Goal: Task Accomplishment & Management: Manage account settings

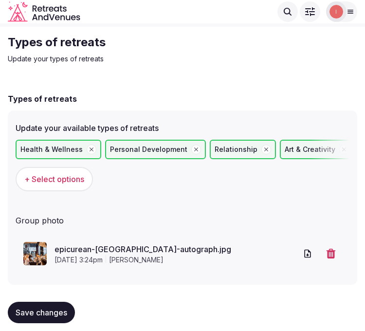
scroll to position [34, 0]
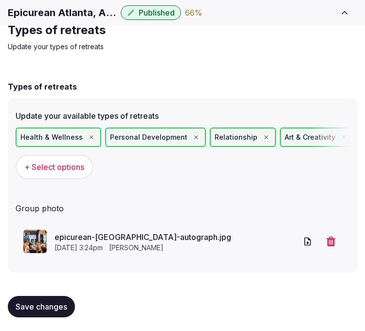
click at [55, 303] on span "Save changes" at bounding box center [42, 307] width 52 height 10
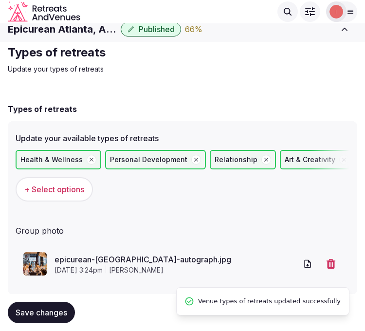
scroll to position [0, 0]
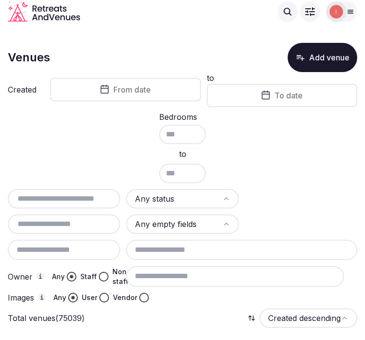
click at [210, 21] on div "Explore venues" at bounding box center [194, 11] width 208 height 20
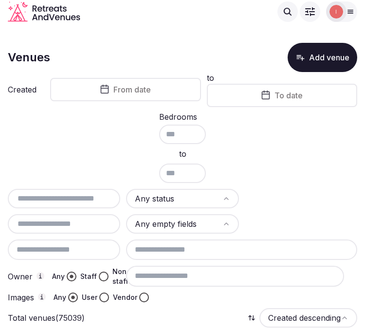
click at [110, 79] on button "From date" at bounding box center [125, 89] width 151 height 23
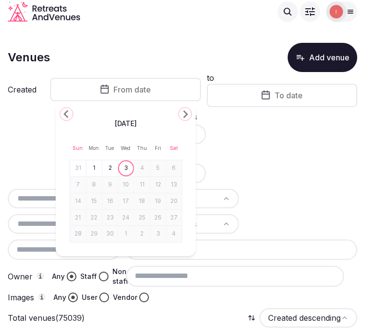
click at [70, 113] on icon "Go to the Previous Month" at bounding box center [66, 114] width 12 height 12
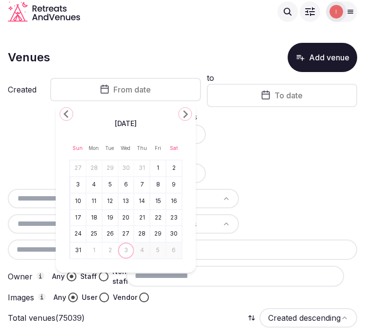
click at [70, 113] on icon "Go to the Previous Month" at bounding box center [66, 114] width 12 height 12
click at [67, 112] on icon "Go to the Previous Month" at bounding box center [66, 114] width 12 height 12
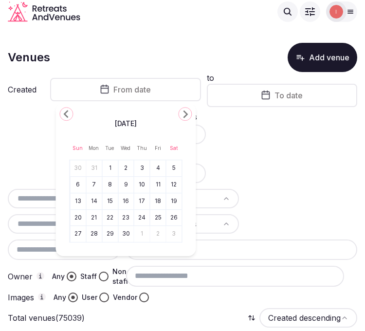
click at [67, 112] on icon "Go to the Previous Month" at bounding box center [66, 114] width 12 height 12
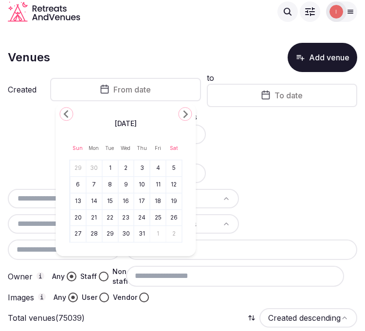
click at [67, 112] on icon "Go to the Previous Month" at bounding box center [66, 114] width 12 height 12
click at [179, 112] on button "Go to the Next Month" at bounding box center [185, 114] width 14 height 14
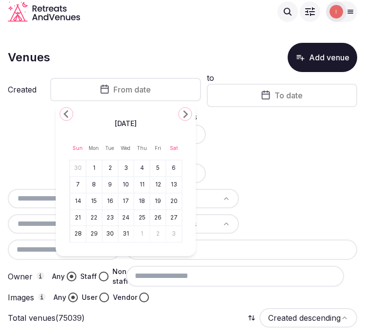
click at [95, 167] on button "1" at bounding box center [94, 168] width 14 height 14
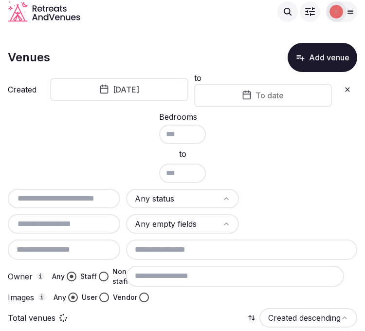
click at [241, 98] on button "To date" at bounding box center [263, 95] width 138 height 23
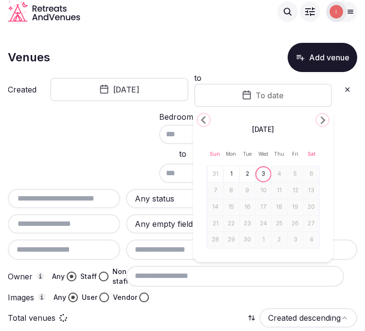
click at [202, 113] on button "Go to the Previous Month" at bounding box center [204, 120] width 14 height 14
drag, startPoint x: 202, startPoint y: 113, endPoint x: 200, endPoint y: 119, distance: 6.2
click at [202, 113] on button "Go to the Previous Month" at bounding box center [204, 120] width 14 height 14
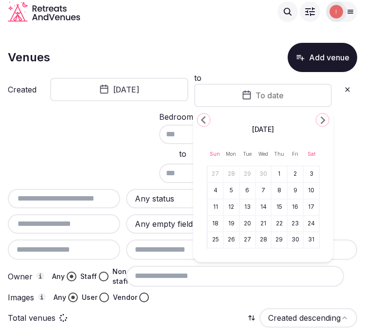
click at [200, 119] on icon "Go to the Previous Month" at bounding box center [204, 120] width 12 height 12
click at [203, 118] on icon "Go to the Previous Month" at bounding box center [204, 120] width 12 height 12
click at [203, 118] on polygon "Go to the Previous Month" at bounding box center [203, 120] width 5 height 8
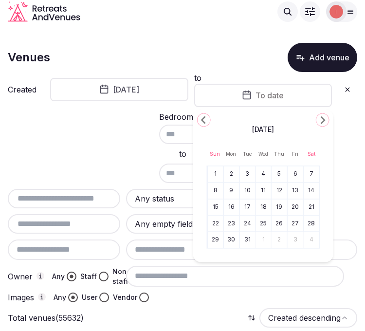
click at [244, 245] on button "31" at bounding box center [248, 240] width 14 height 14
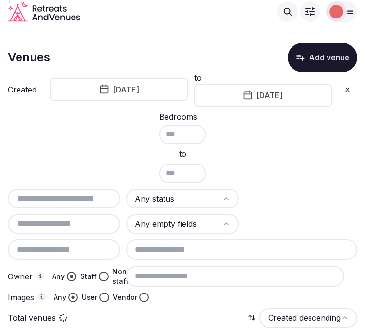
click at [200, 204] on html "Search Popular Destinations Toscana, Italy Riviera Maya, Mexico Indonesia, Bali…" at bounding box center [182, 165] width 365 height 331
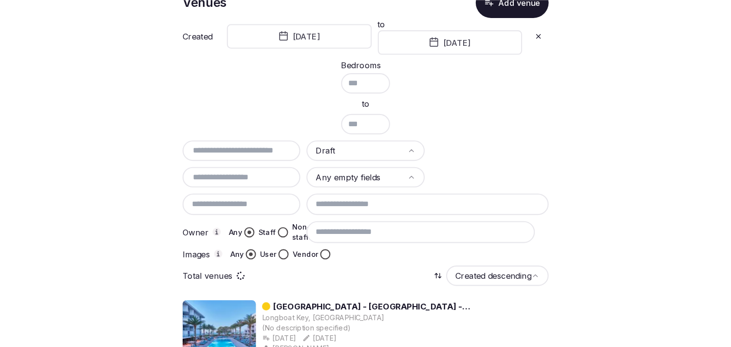
scroll to position [108, 0]
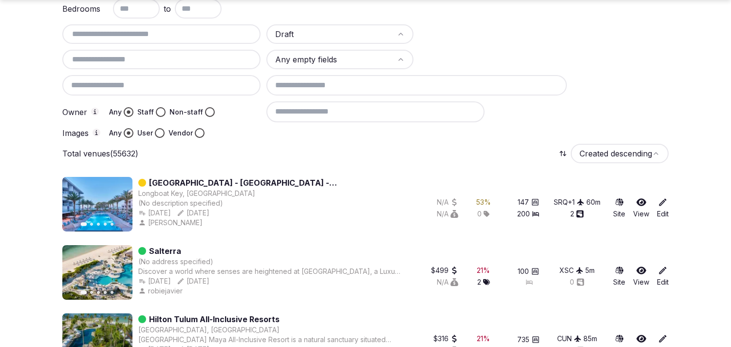
click at [162, 108] on button "Staff" at bounding box center [161, 112] width 10 height 10
click at [198, 130] on button "Vendor" at bounding box center [200, 133] width 10 height 10
click at [161, 130] on button "User" at bounding box center [160, 133] width 10 height 10
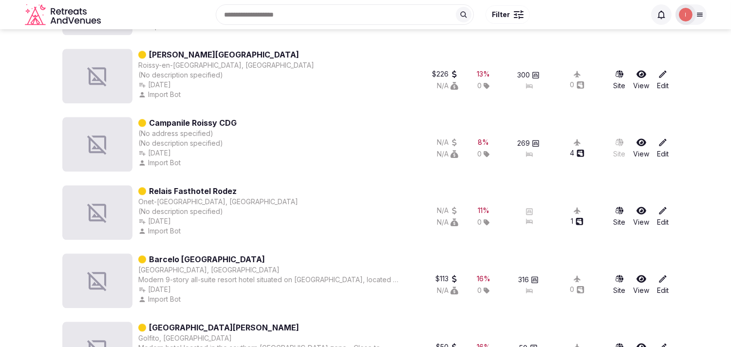
scroll to position [0, 0]
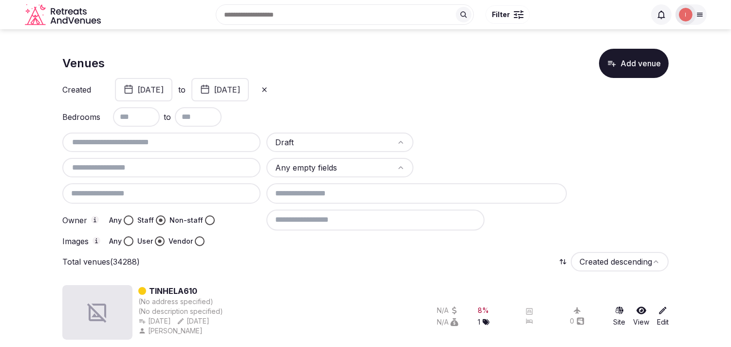
click at [145, 149] on div at bounding box center [161, 141] width 198 height 19
click at [145, 158] on div at bounding box center [161, 167] width 198 height 19
click at [148, 167] on input "text" at bounding box center [161, 168] width 190 height 12
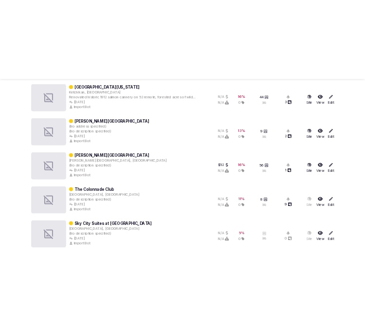
scroll to position [2377, 0]
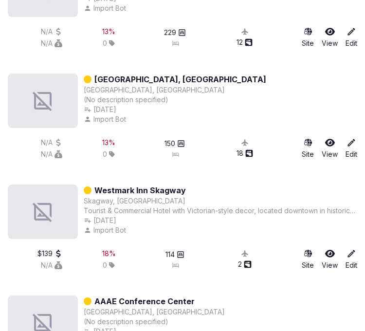
type input "**********"
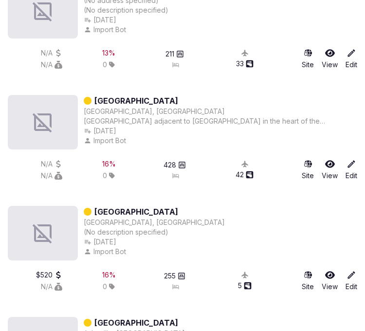
scroll to position [4595, 0]
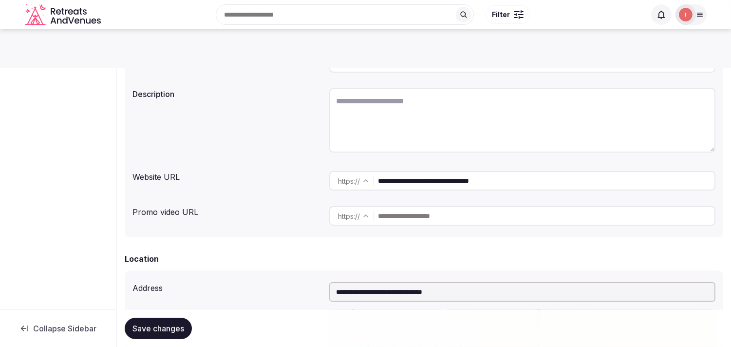
scroll to position [108, 0]
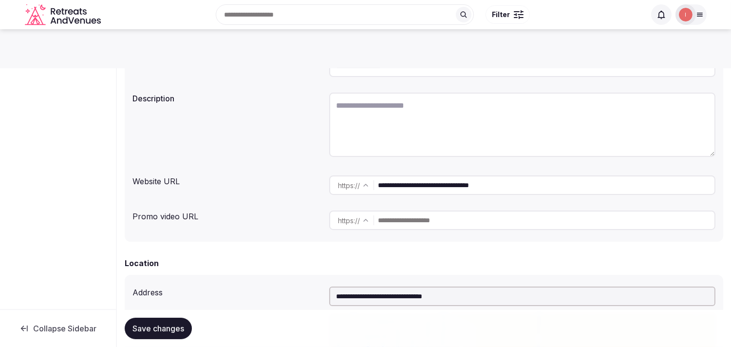
click at [397, 187] on input "**********" at bounding box center [546, 184] width 336 height 19
drag, startPoint x: 397, startPoint y: 187, endPoint x: 422, endPoint y: 183, distance: 24.8
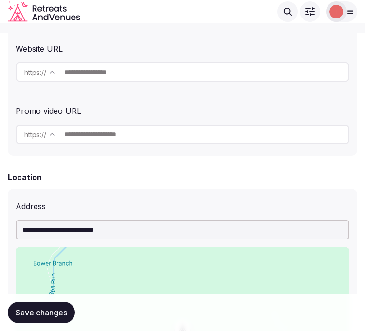
scroll to position [216, 0]
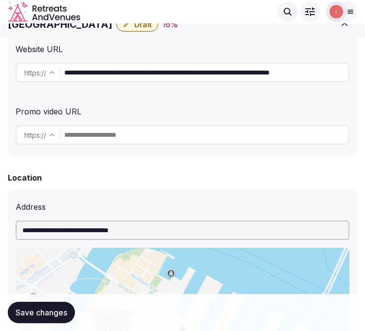
scroll to position [162, 0]
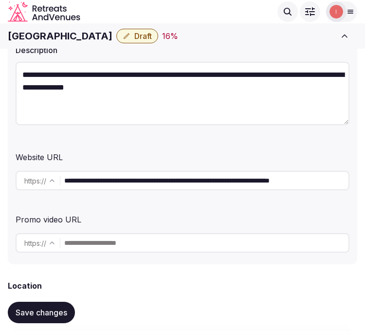
click at [188, 161] on div "Website URL" at bounding box center [183, 156] width 334 height 16
click at [187, 173] on input "**********" at bounding box center [206, 180] width 284 height 19
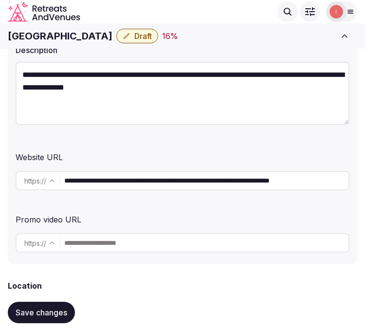
click at [90, 37] on h1 "[GEOGRAPHIC_DATA]" at bounding box center [60, 36] width 105 height 14
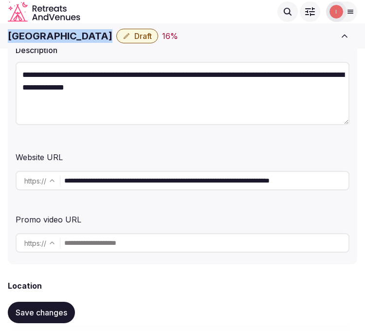
click at [90, 37] on h1 "[GEOGRAPHIC_DATA]" at bounding box center [60, 36] width 105 height 14
copy div "[GEOGRAPHIC_DATA]"
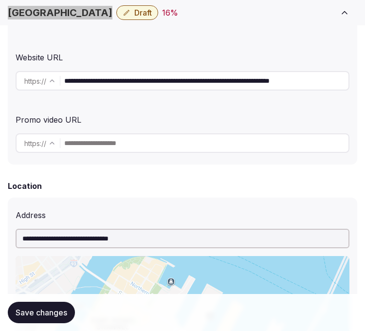
scroll to position [270, 0]
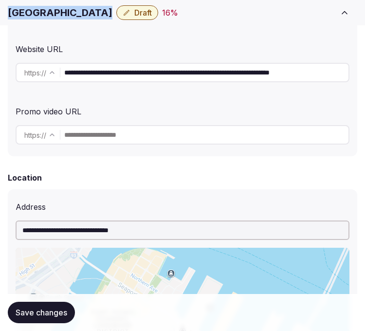
click at [224, 79] on input "**********" at bounding box center [206, 72] width 284 height 19
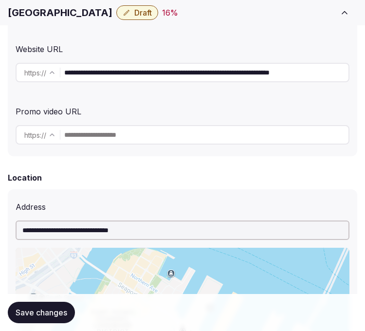
click at [224, 79] on input "**********" at bounding box center [206, 72] width 284 height 19
click at [181, 74] on input "**********" at bounding box center [206, 72] width 284 height 19
drag, startPoint x: 148, startPoint y: 70, endPoint x: 737, endPoint y: 38, distance: 590.0
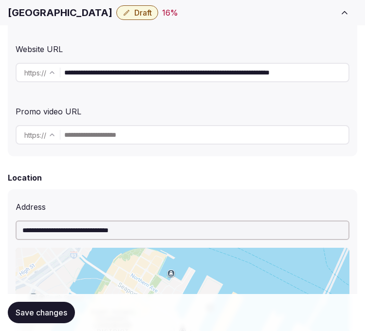
click at [167, 73] on input "**********" at bounding box center [206, 72] width 284 height 19
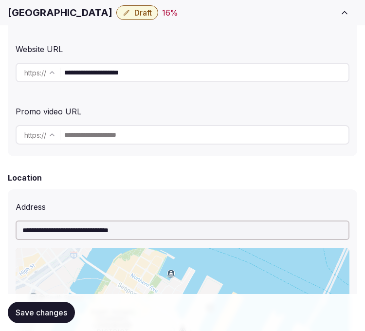
type input "**********"
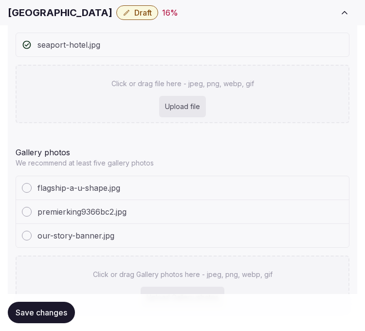
scroll to position [992, 0]
click at [28, 309] on span "Save changes" at bounding box center [42, 313] width 52 height 10
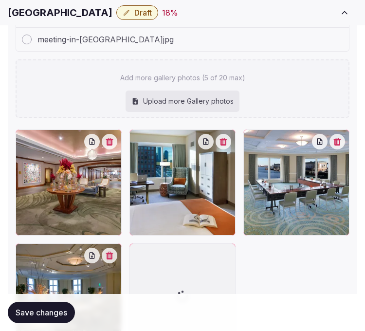
scroll to position [1408, 0]
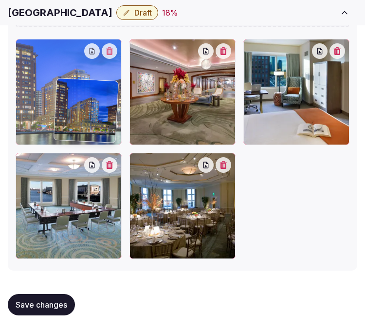
drag, startPoint x: 141, startPoint y: 163, endPoint x: 66, endPoint y: 90, distance: 105.0
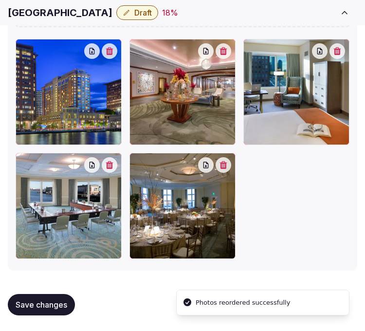
click at [70, 299] on button "Save changes" at bounding box center [41, 304] width 67 height 21
click at [61, 305] on span "Save changes" at bounding box center [42, 305] width 52 height 10
click at [31, 303] on span "Save changes" at bounding box center [42, 305] width 52 height 10
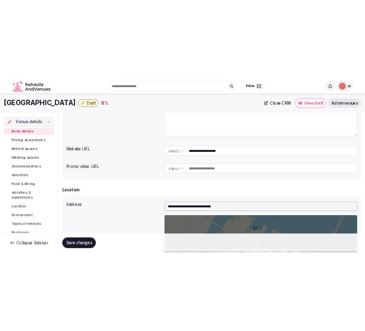
scroll to position [46, 0]
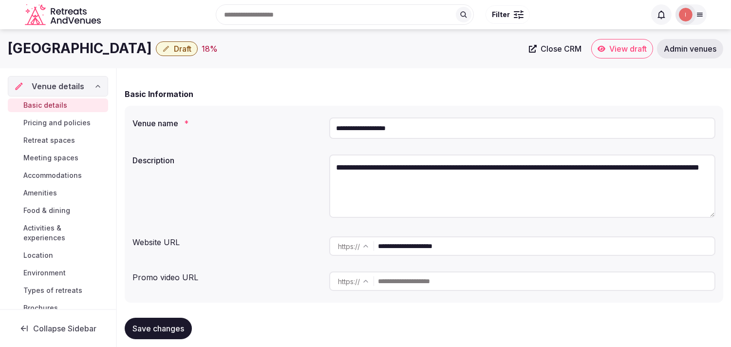
click at [125, 44] on h1 "[GEOGRAPHIC_DATA]" at bounding box center [80, 48] width 144 height 19
copy div "[GEOGRAPHIC_DATA]"
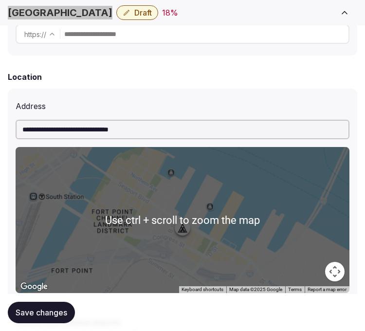
scroll to position [533, 0]
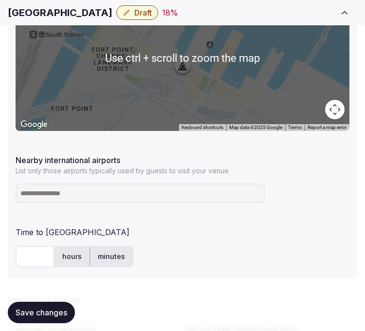
click at [158, 185] on input at bounding box center [140, 193] width 249 height 19
paste input "***"
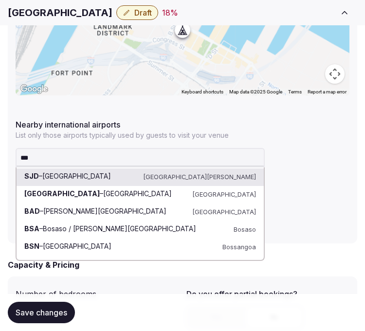
scroll to position [587, 0]
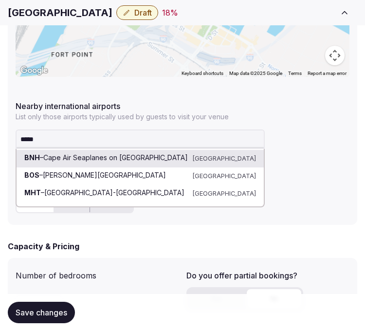
type input "******"
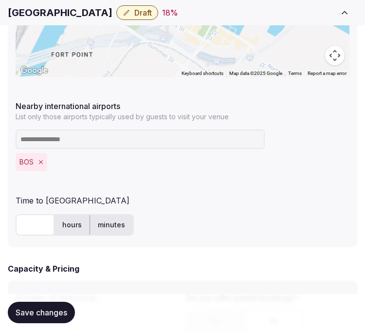
click at [29, 230] on input "text" at bounding box center [35, 224] width 39 height 21
type input "*"
click at [46, 302] on button "Save changes" at bounding box center [41, 312] width 67 height 21
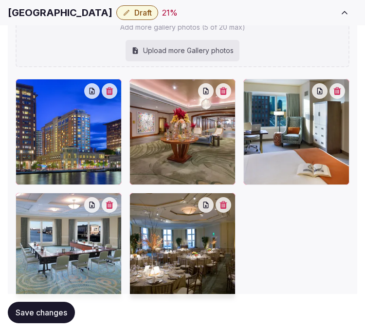
scroll to position [1429, 0]
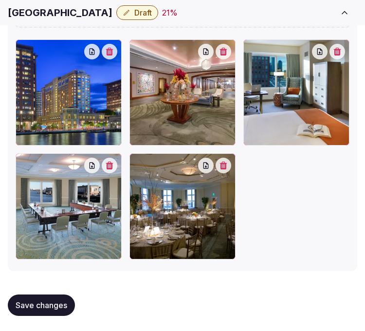
click at [54, 300] on span "Save changes" at bounding box center [42, 305] width 52 height 10
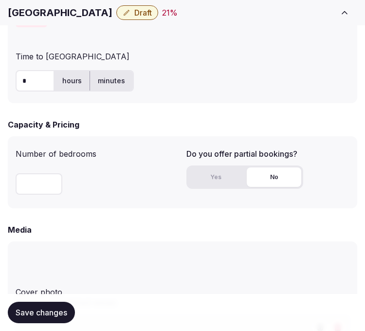
scroll to position [811, 0]
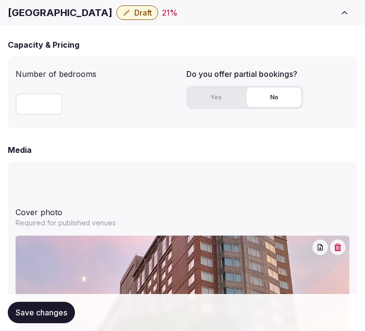
click at [212, 100] on button "Yes" at bounding box center [215, 97] width 55 height 19
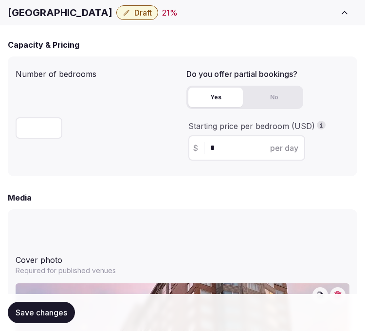
drag, startPoint x: 234, startPoint y: 147, endPoint x: 204, endPoint y: 150, distance: 29.4
click at [204, 150] on div "$ * per day" at bounding box center [246, 147] width 117 height 25
type input "***"
click at [61, 313] on span "Save changes" at bounding box center [42, 313] width 52 height 10
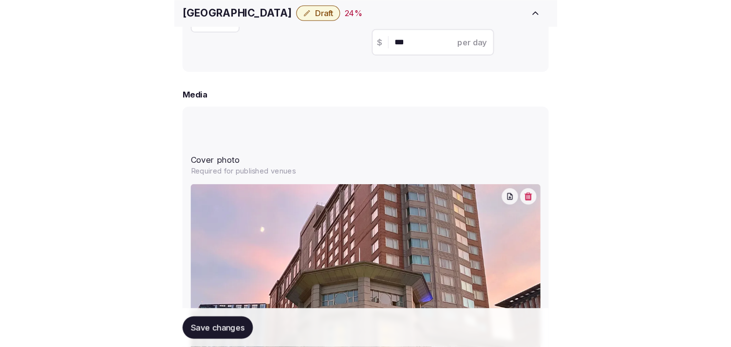
scroll to position [919, 0]
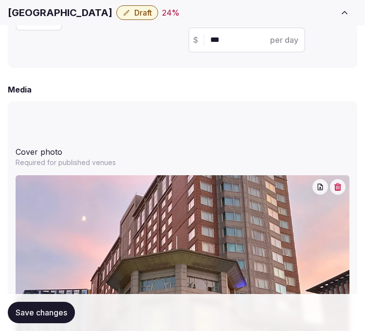
click at [32, 318] on button "Save changes" at bounding box center [41, 312] width 67 height 21
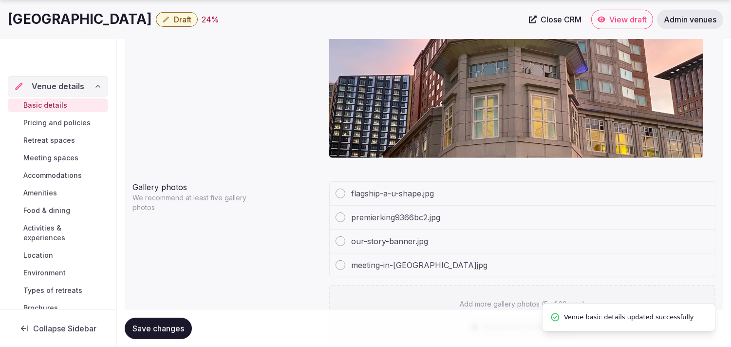
click at [173, 326] on span "Save changes" at bounding box center [158, 328] width 52 height 10
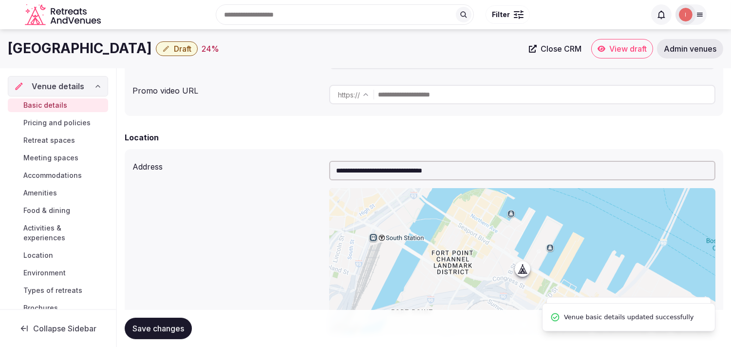
scroll to position [108, 0]
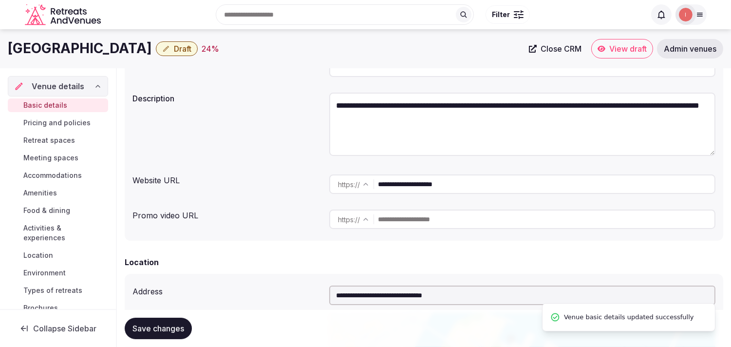
click at [183, 45] on span "Draft" at bounding box center [183, 49] width 18 height 10
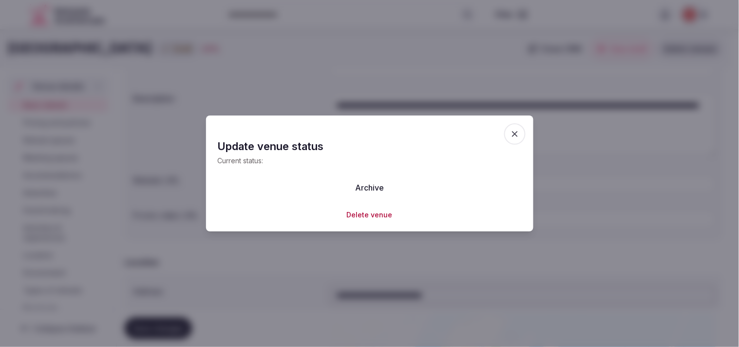
click at [365, 130] on span "button" at bounding box center [514, 133] width 21 height 21
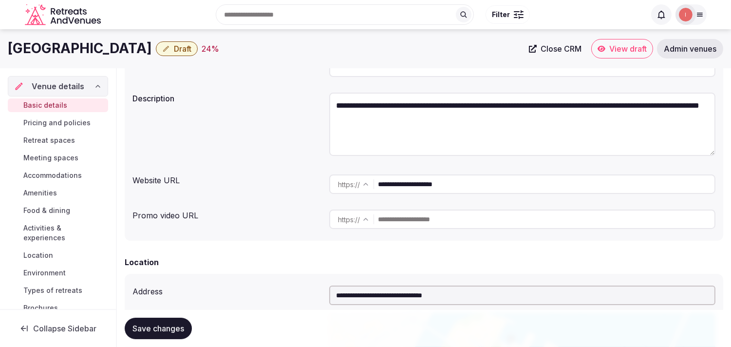
click at [174, 49] on span "Draft" at bounding box center [183, 49] width 18 height 10
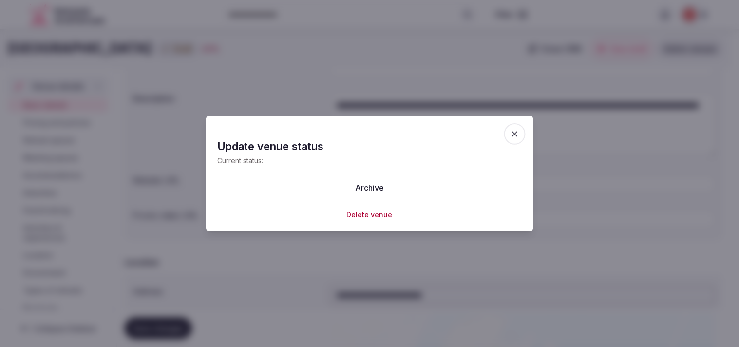
click at [365, 131] on icon "button" at bounding box center [515, 134] width 10 height 10
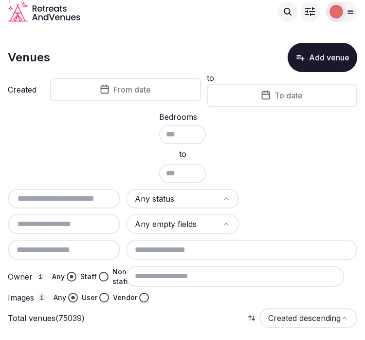
click at [79, 207] on div "Any status Any empty fields Owner Any Staff Non-staff Images Any User Vendor" at bounding box center [183, 245] width 350 height 113
click at [80, 198] on input "text" at bounding box center [64, 199] width 105 height 12
paste input "**********"
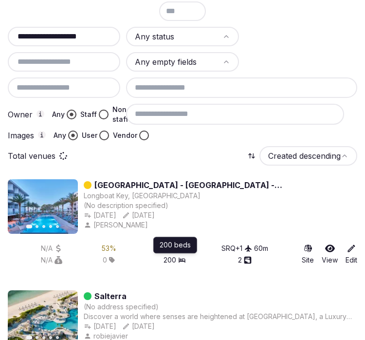
scroll to position [110, 0]
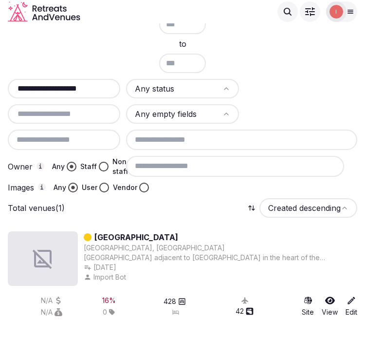
type input "**********"
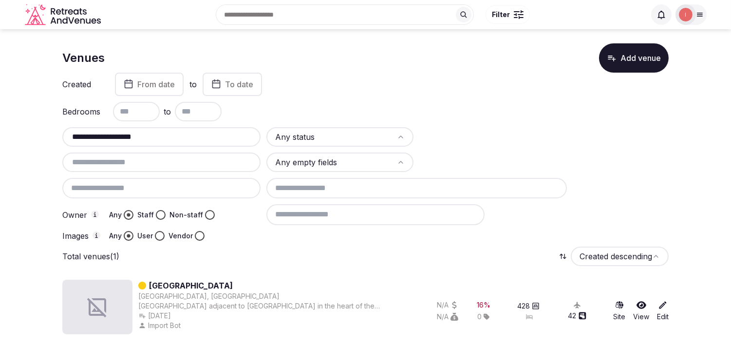
click at [205, 280] on link "[GEOGRAPHIC_DATA]" at bounding box center [191, 285] width 84 height 12
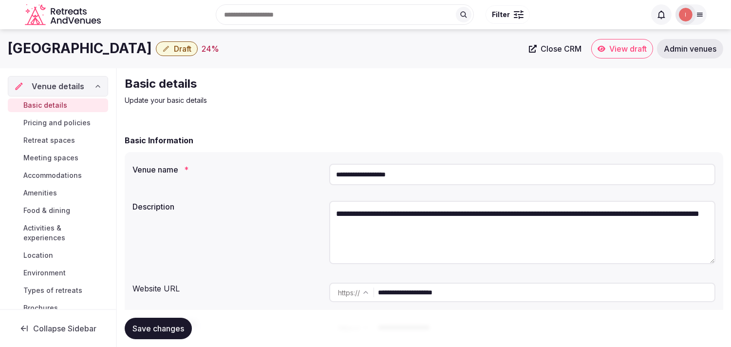
click at [169, 47] on button "Draft" at bounding box center [177, 48] width 42 height 15
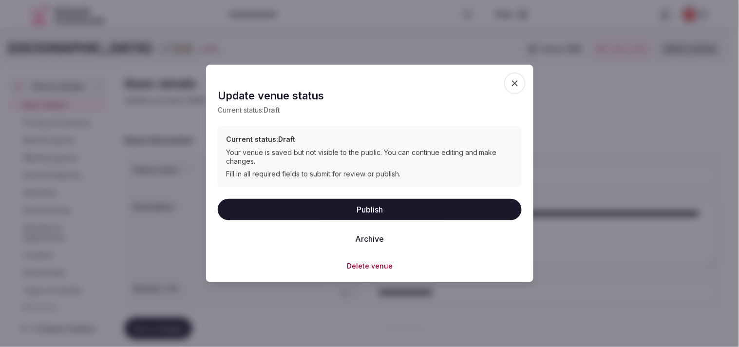
click at [368, 205] on button "Publish" at bounding box center [370, 208] width 304 height 21
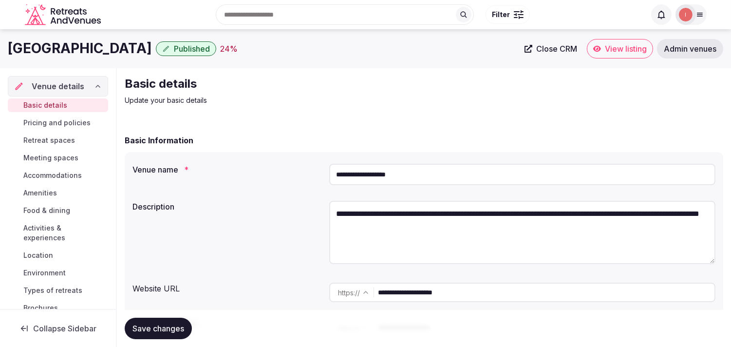
click at [134, 336] on button "Save changes" at bounding box center [158, 327] width 67 height 21
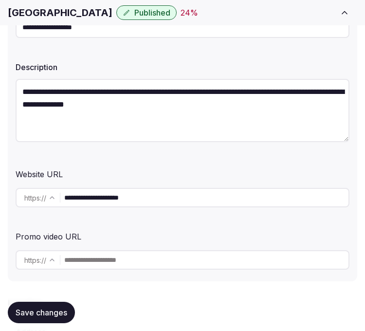
scroll to position [162, 0]
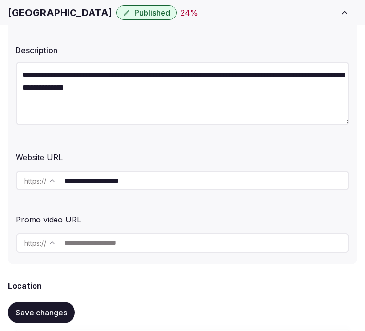
click at [105, 84] on textarea "**********" at bounding box center [183, 93] width 334 height 63
paste textarea "**********"
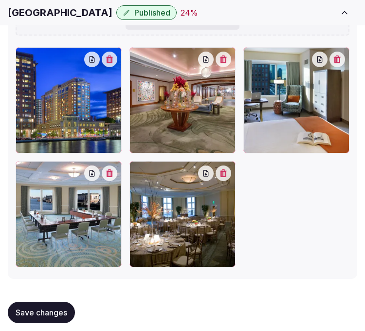
scroll to position [1373, 0]
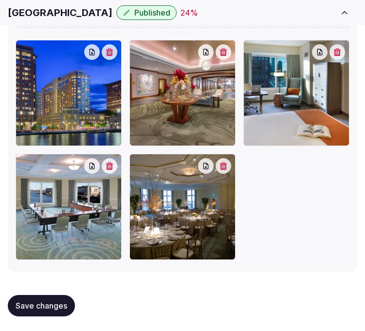
type textarea "**********"
click at [61, 302] on span "Save changes" at bounding box center [42, 306] width 52 height 10
click at [50, 295] on button "Save changes" at bounding box center [41, 305] width 67 height 21
click at [69, 297] on button "Save changes" at bounding box center [41, 305] width 67 height 21
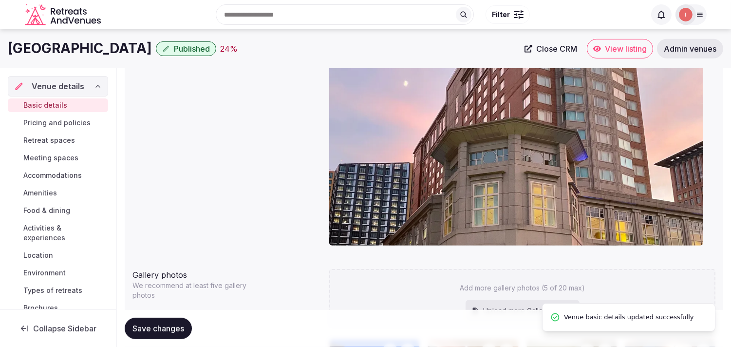
scroll to position [25, 0]
click at [36, 119] on span "Pricing and policies" at bounding box center [56, 123] width 67 height 10
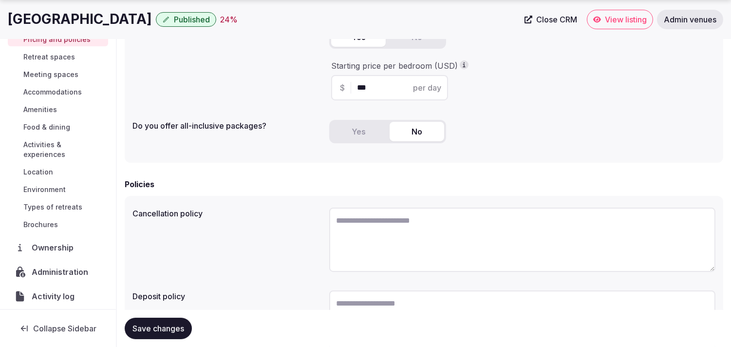
scroll to position [295, 0]
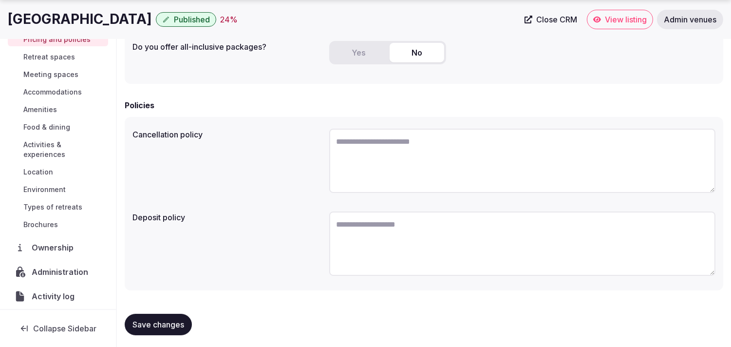
click at [154, 319] on span "Save changes" at bounding box center [158, 324] width 52 height 10
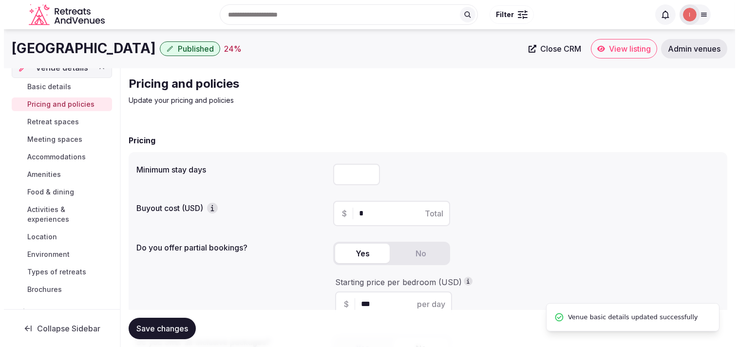
scroll to position [0, 0]
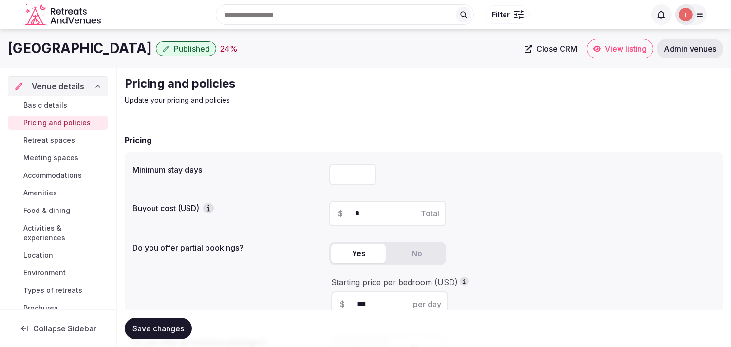
click at [60, 138] on span "Retreat spaces" at bounding box center [49, 140] width 52 height 10
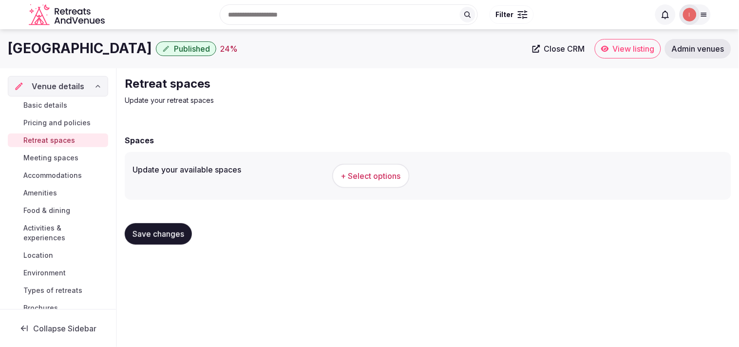
click at [376, 181] on span "+ Select options" at bounding box center [371, 175] width 60 height 11
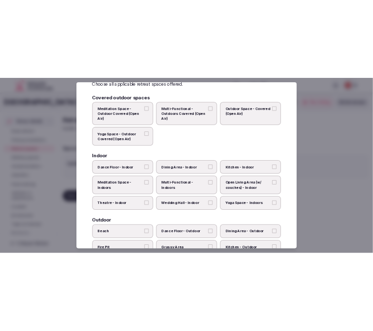
scroll to position [108, 0]
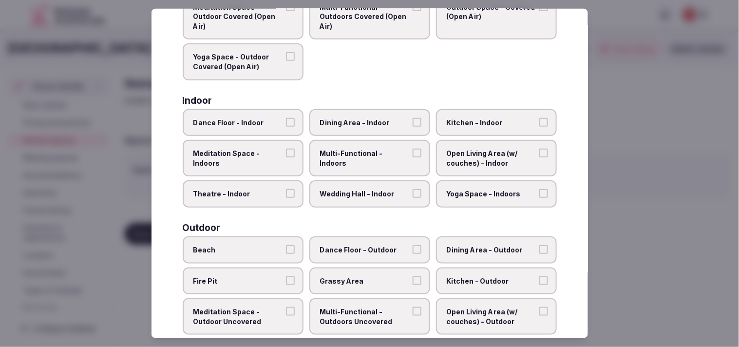
drag, startPoint x: 649, startPoint y: 218, endPoint x: 636, endPoint y: 215, distance: 13.5
click at [649, 218] on div at bounding box center [369, 173] width 739 height 347
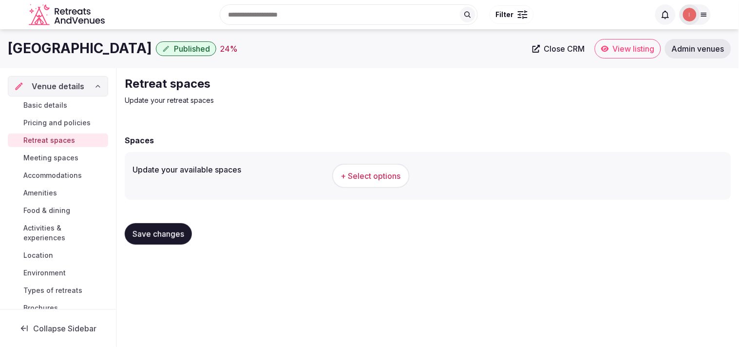
click at [162, 235] on span "Save changes" at bounding box center [158, 234] width 52 height 10
